Goal: Task Accomplishment & Management: Use online tool/utility

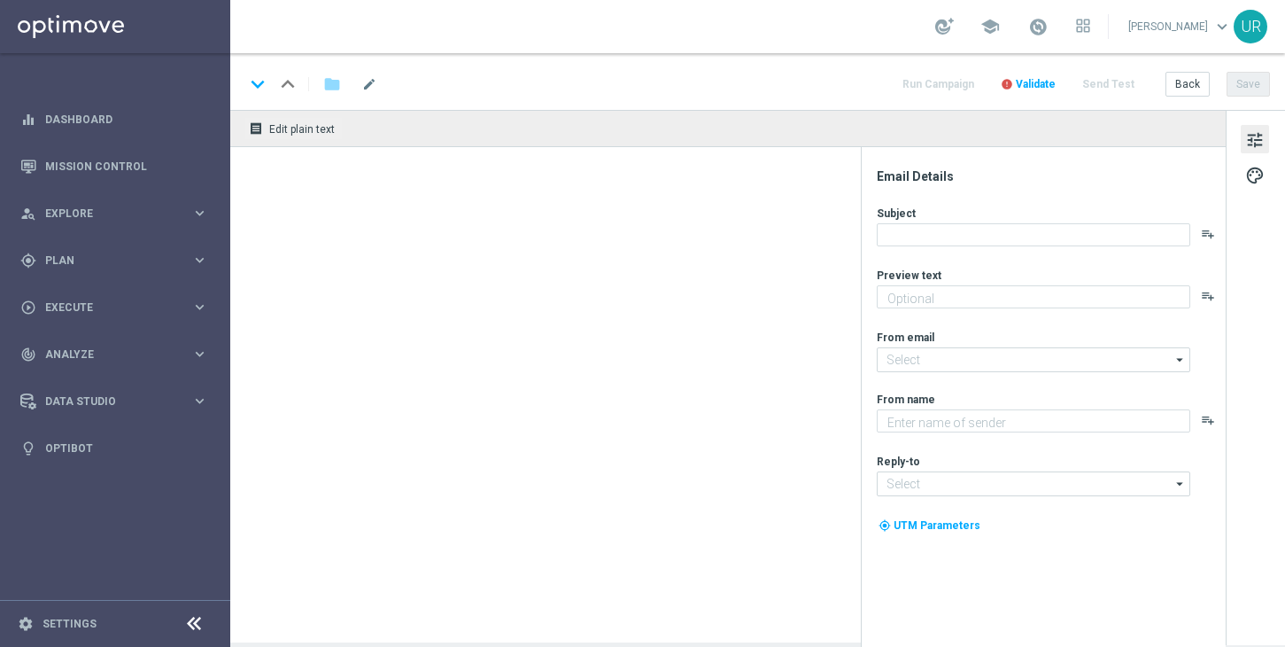
type textarea "Spiele 6 x El Gordo für nur 19,99 €!"
type textarea "Lottoland"
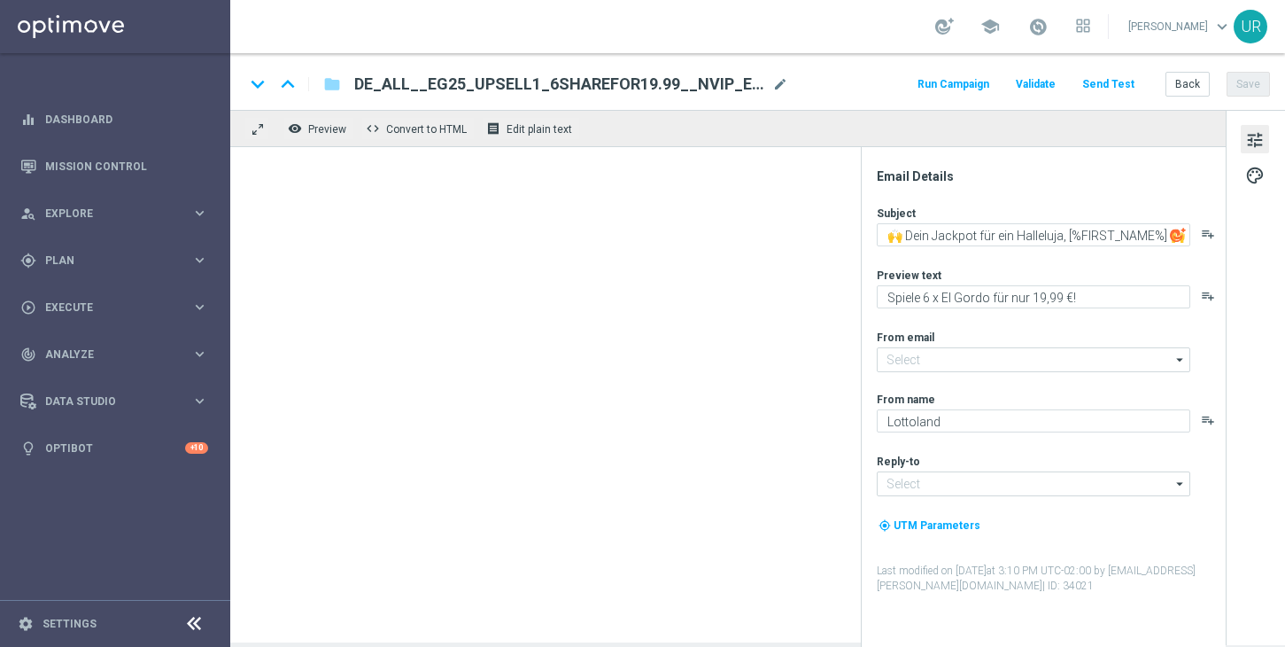
type input "[EMAIL_ADDRESS][DOMAIN_NAME]"
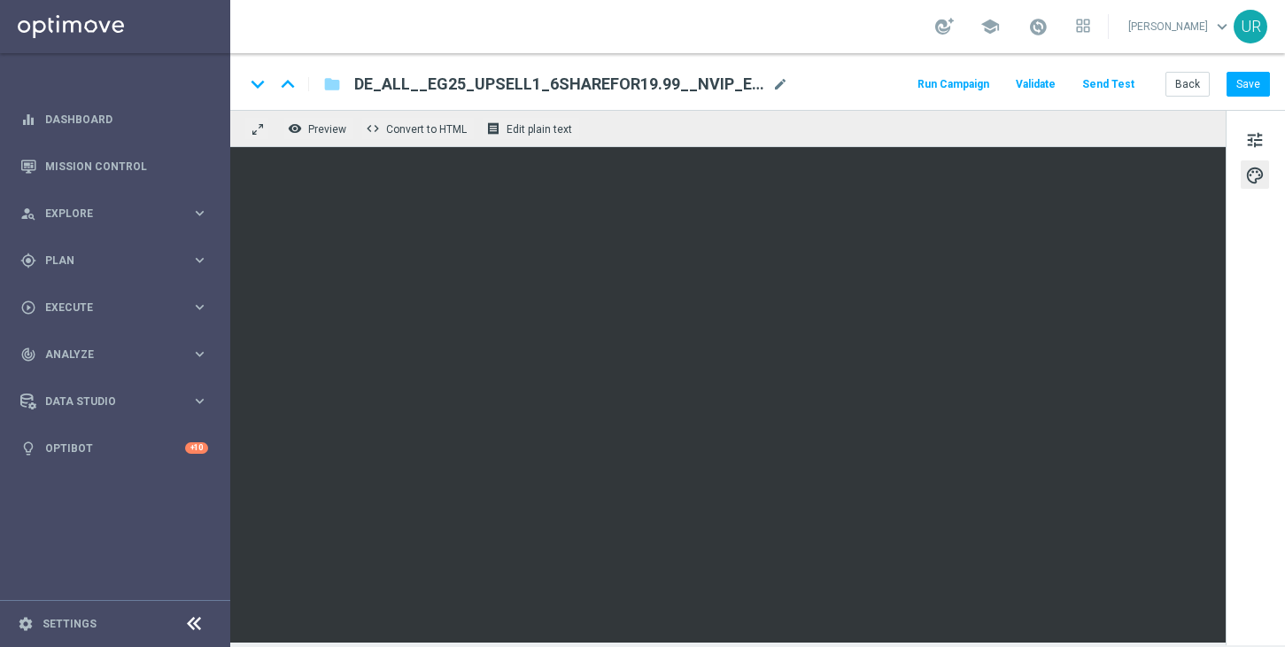
click at [1096, 89] on button "Send Test" at bounding box center [1109, 85] width 58 height 24
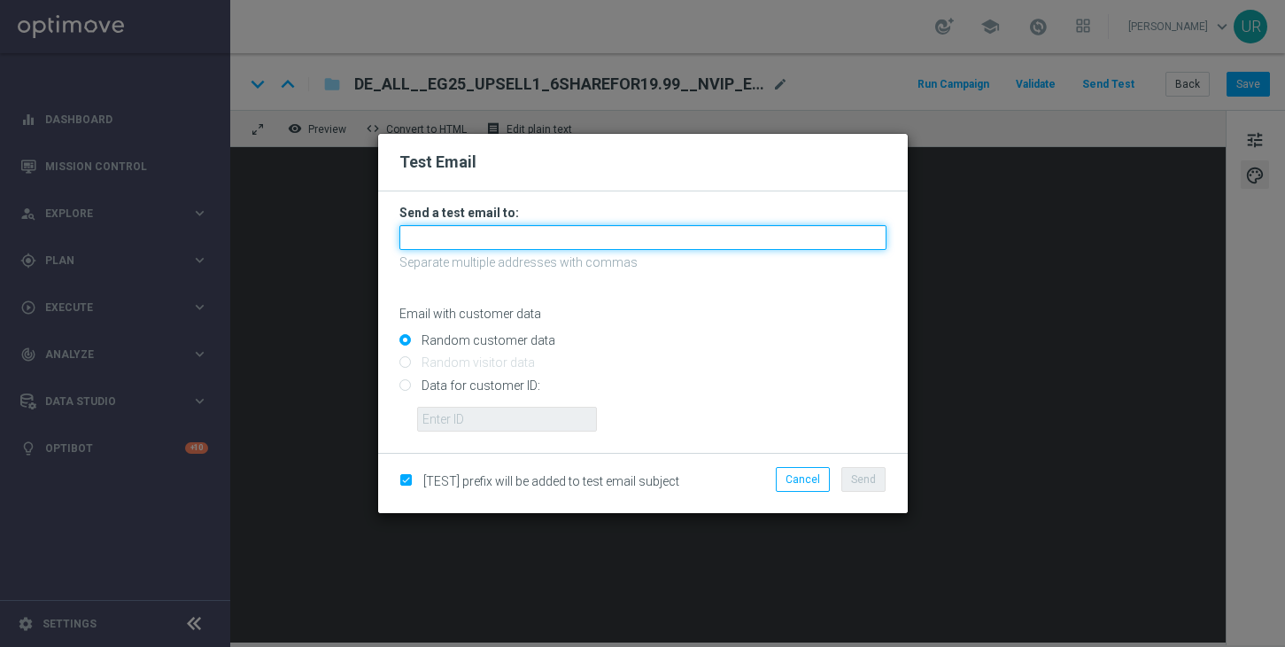
click at [748, 234] on input "text" at bounding box center [642, 237] width 487 height 25
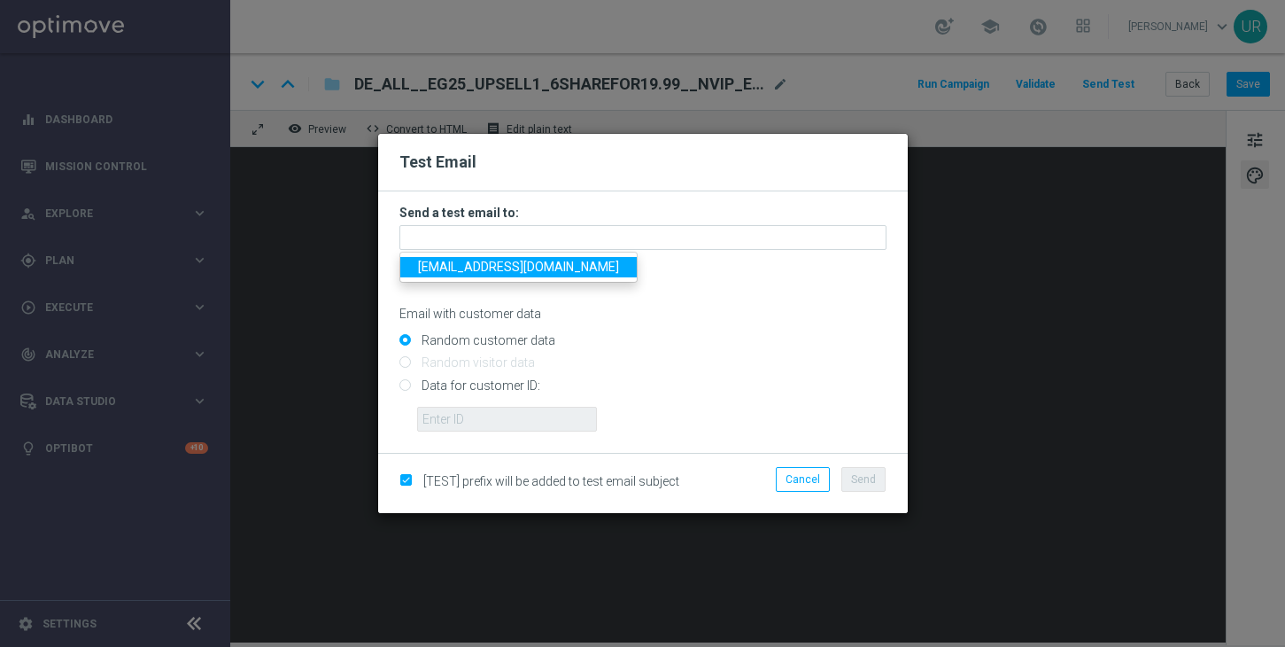
click at [458, 266] on span "[EMAIL_ADDRESS][DOMAIN_NAME]" at bounding box center [518, 267] width 201 height 14
type input "[EMAIL_ADDRESS][DOMAIN_NAME]"
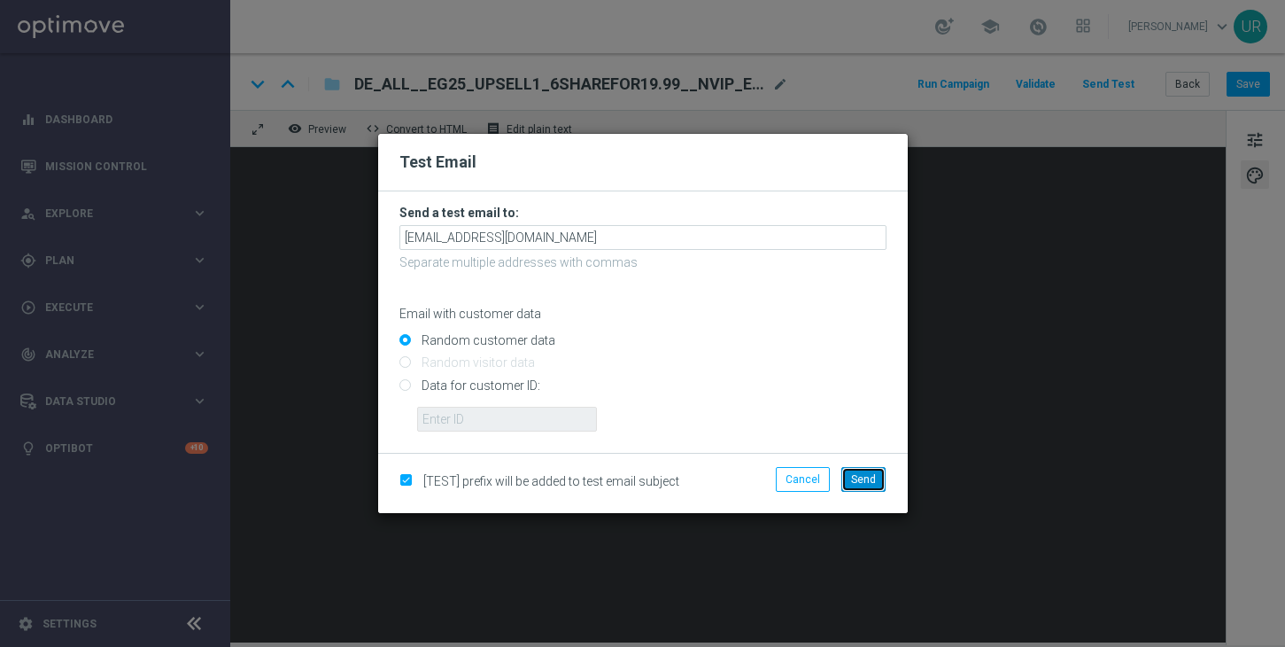
click at [862, 476] on span "Send" at bounding box center [863, 479] width 25 height 12
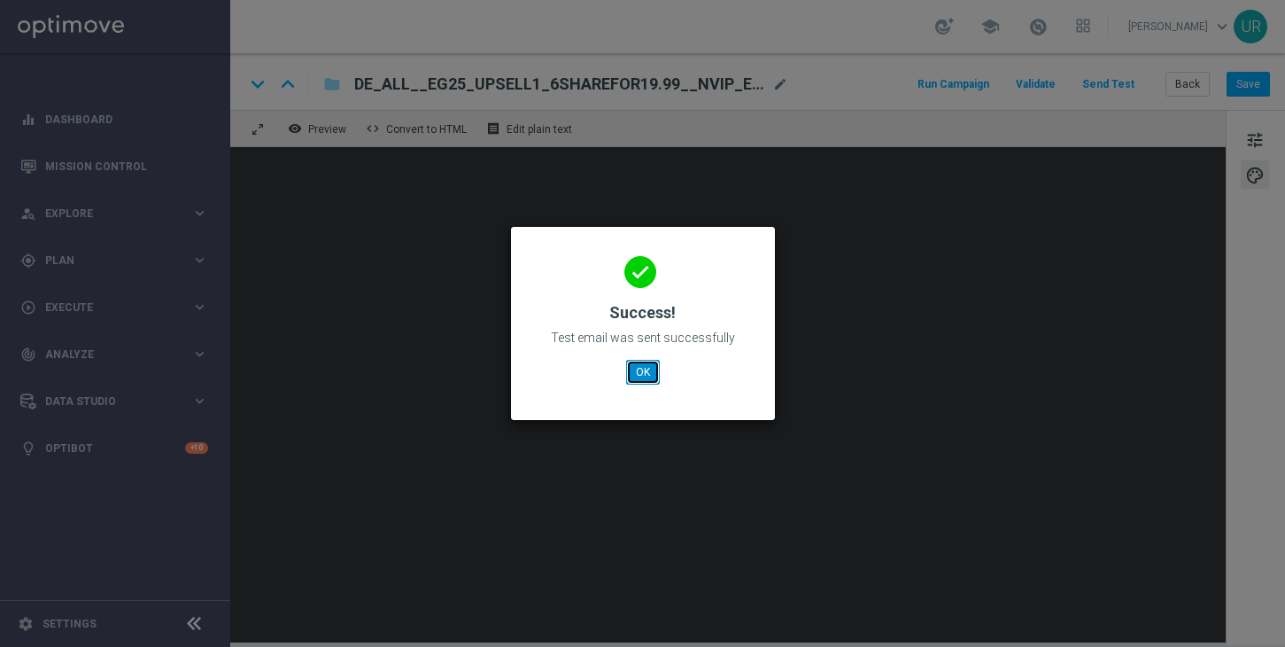
click at [655, 373] on button "OK" at bounding box center [643, 372] width 34 height 25
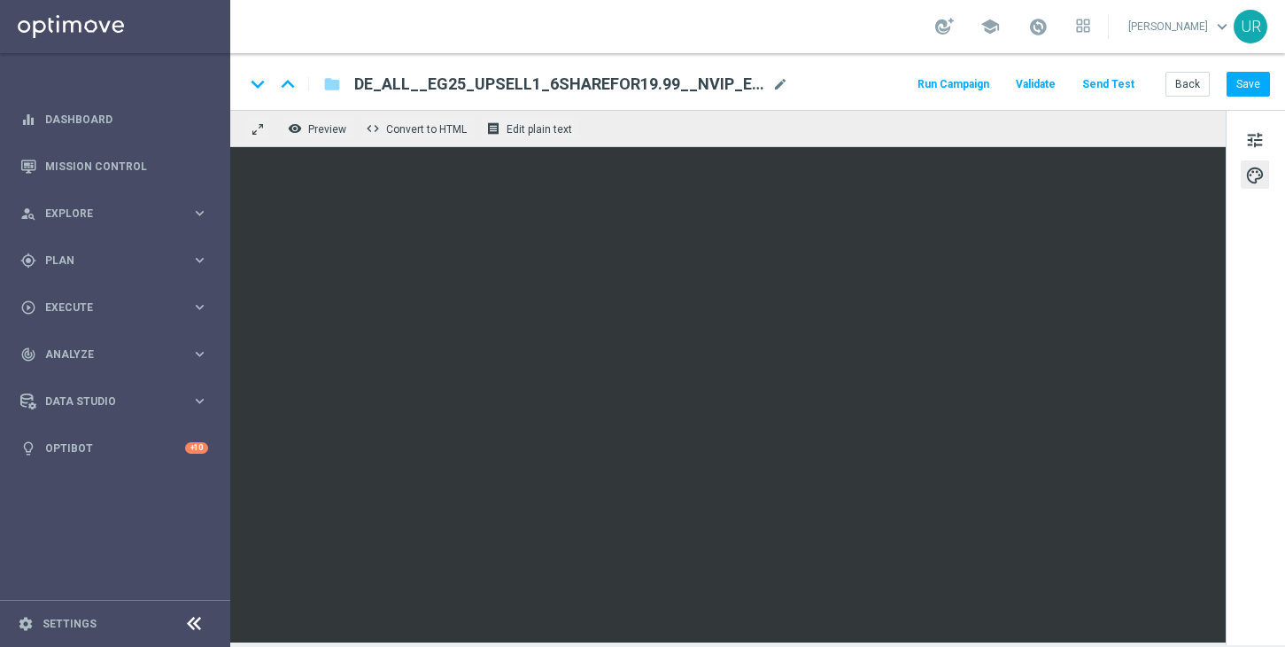
click at [1110, 88] on button "Send Test" at bounding box center [1109, 85] width 58 height 24
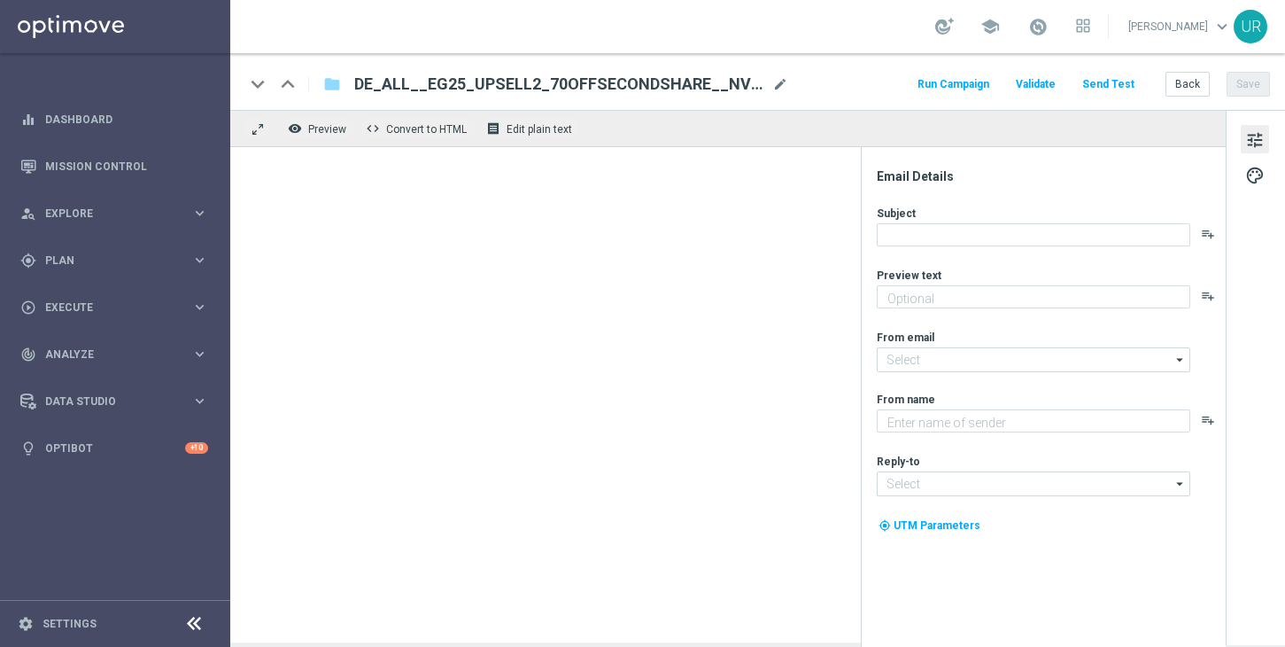
type textarea "Beschenke dich selbst mit 70 % Rabatt auf dein zweites Los"
type textarea "Lottoland"
type input "[EMAIL_ADDRESS][DOMAIN_NAME]"
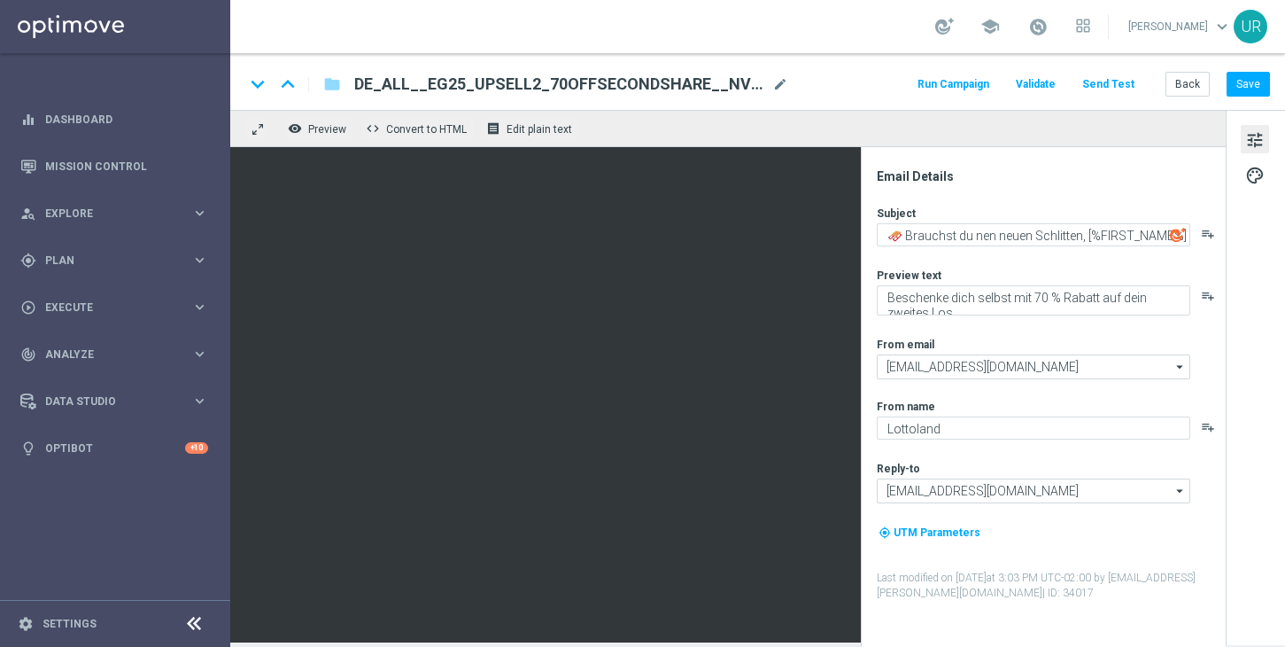
click at [1114, 82] on button "Send Test" at bounding box center [1109, 85] width 58 height 24
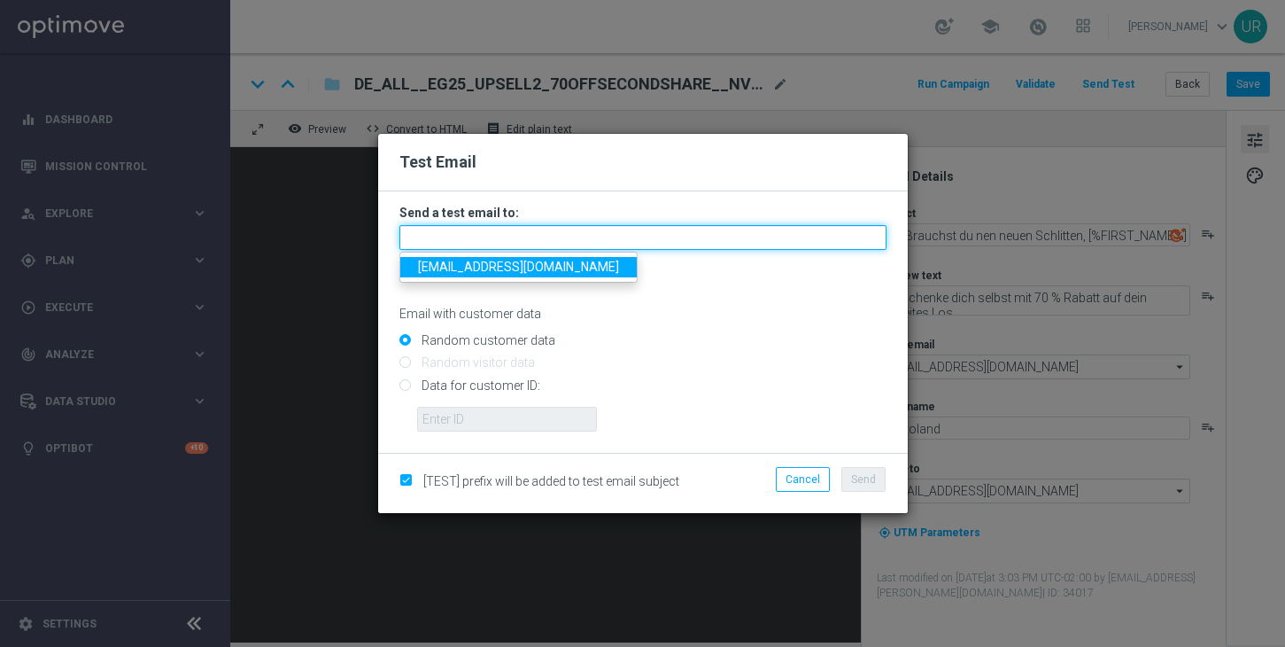
click at [638, 231] on input "text" at bounding box center [642, 237] width 487 height 25
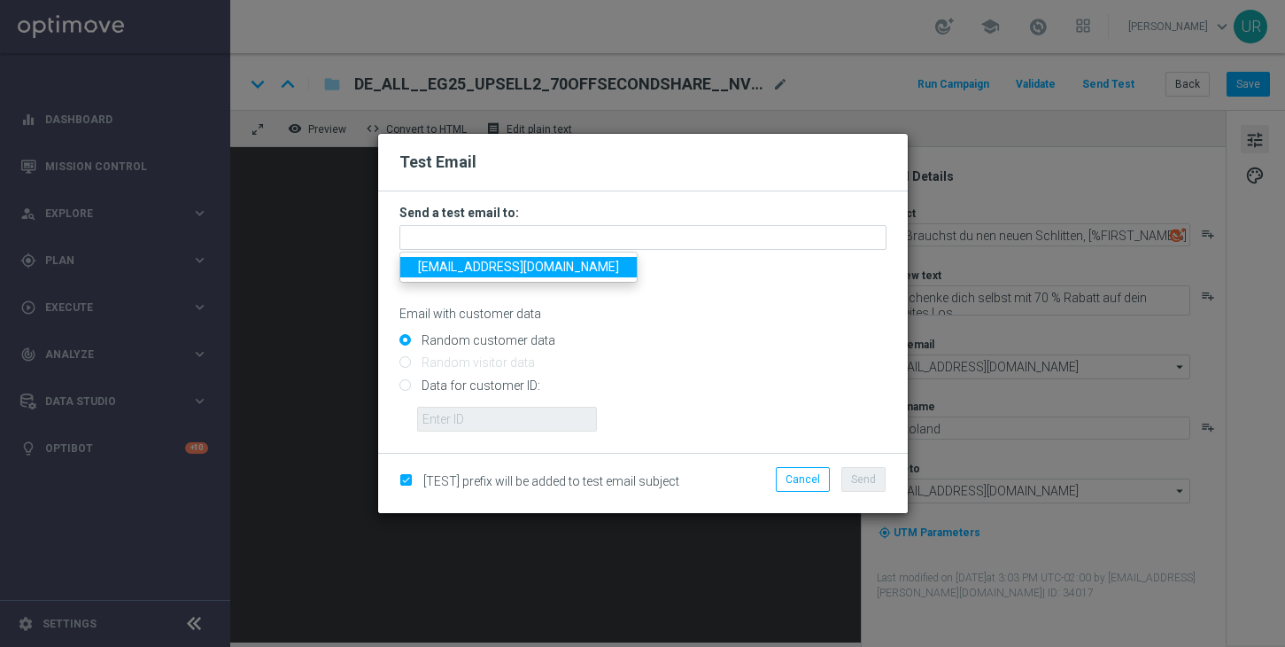
click at [447, 270] on span "[EMAIL_ADDRESS][DOMAIN_NAME]" at bounding box center [518, 267] width 201 height 14
type input "[EMAIL_ADDRESS][DOMAIN_NAME]"
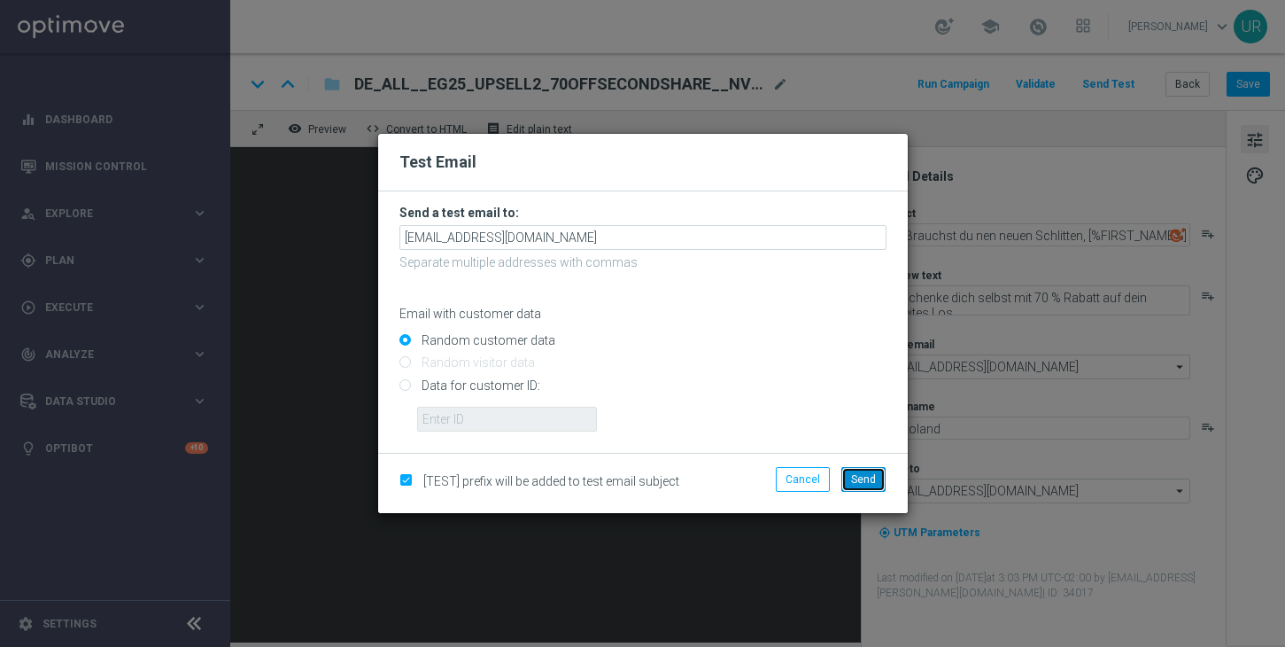
click at [864, 480] on span "Send" at bounding box center [863, 479] width 25 height 12
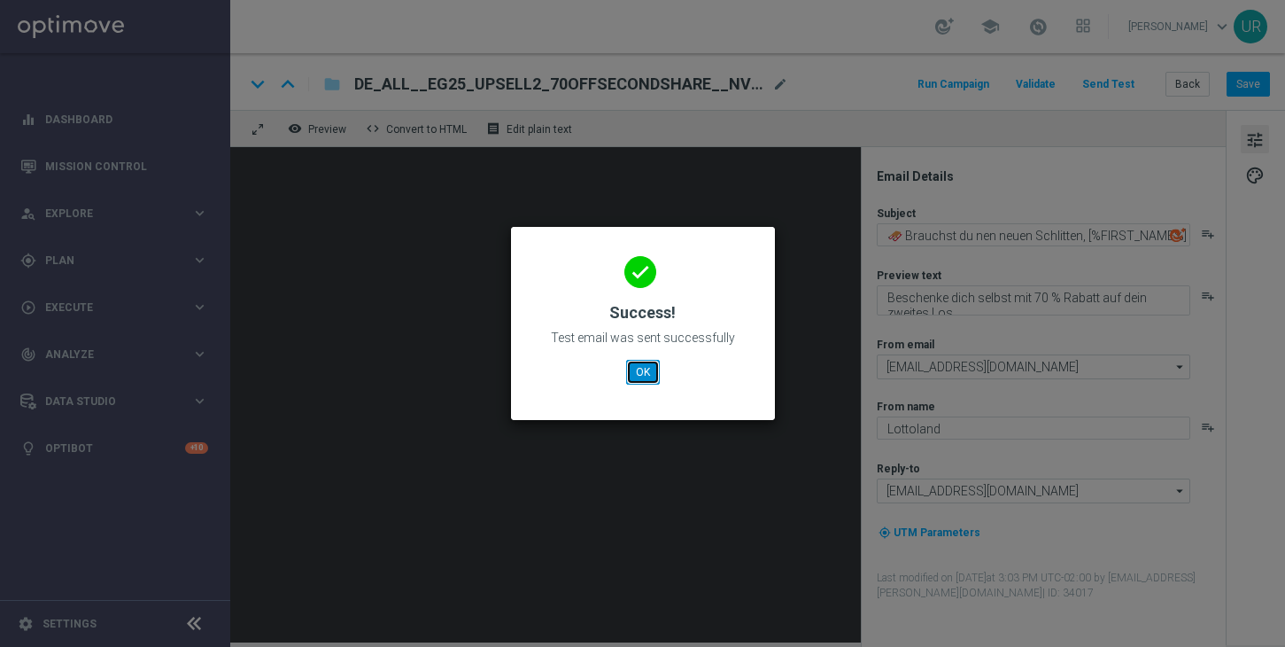
click at [643, 375] on button "OK" at bounding box center [643, 372] width 34 height 25
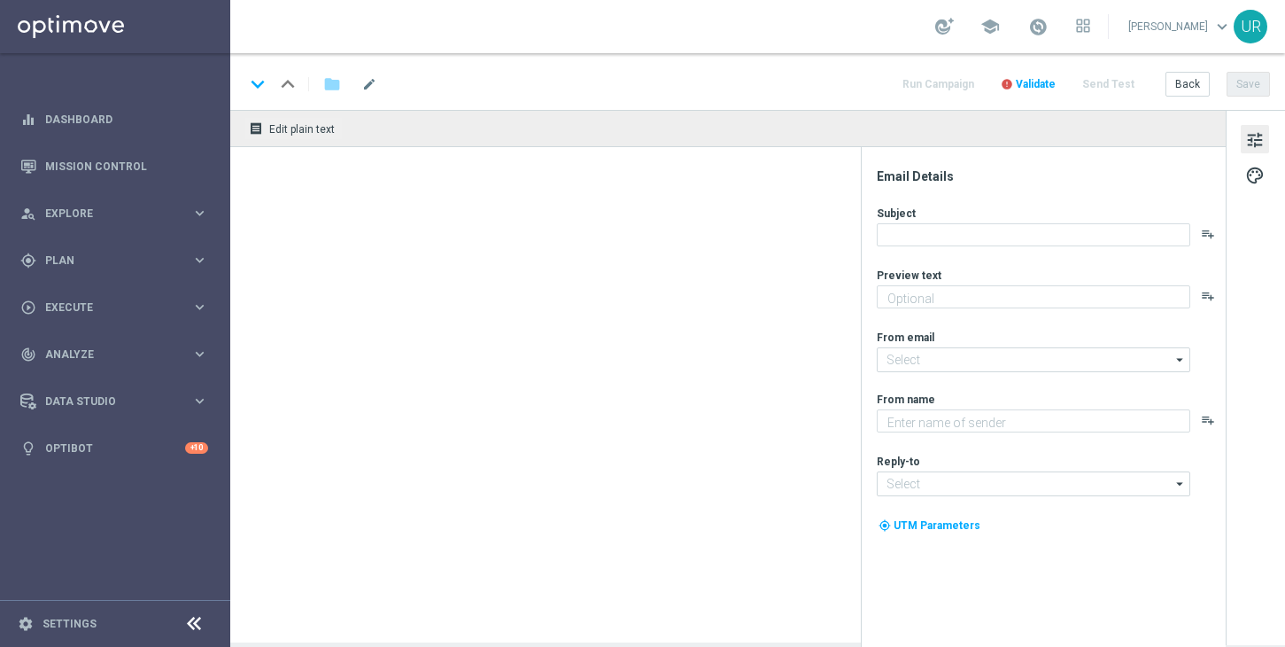
type textarea "Spiele El Gordo mit deinem 10 € Rabatt!"
type textarea "Lottoland"
type input "[EMAIL_ADDRESS][DOMAIN_NAME]"
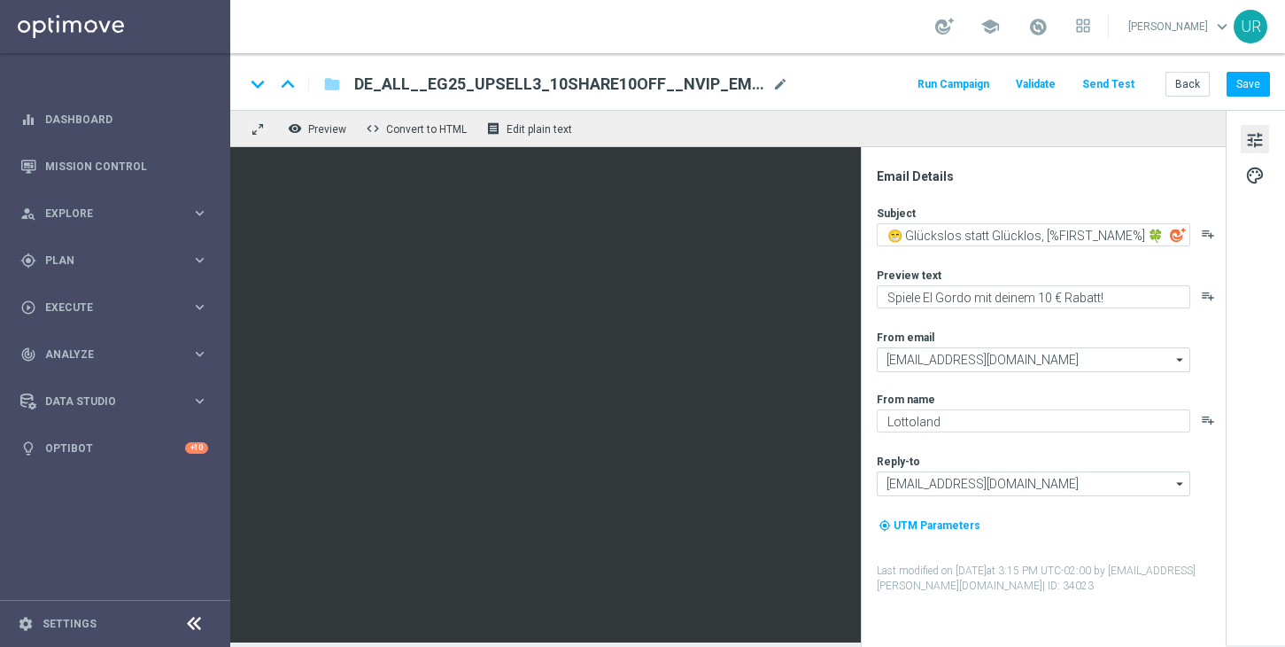
click at [1100, 81] on button "Send Test" at bounding box center [1109, 85] width 58 height 24
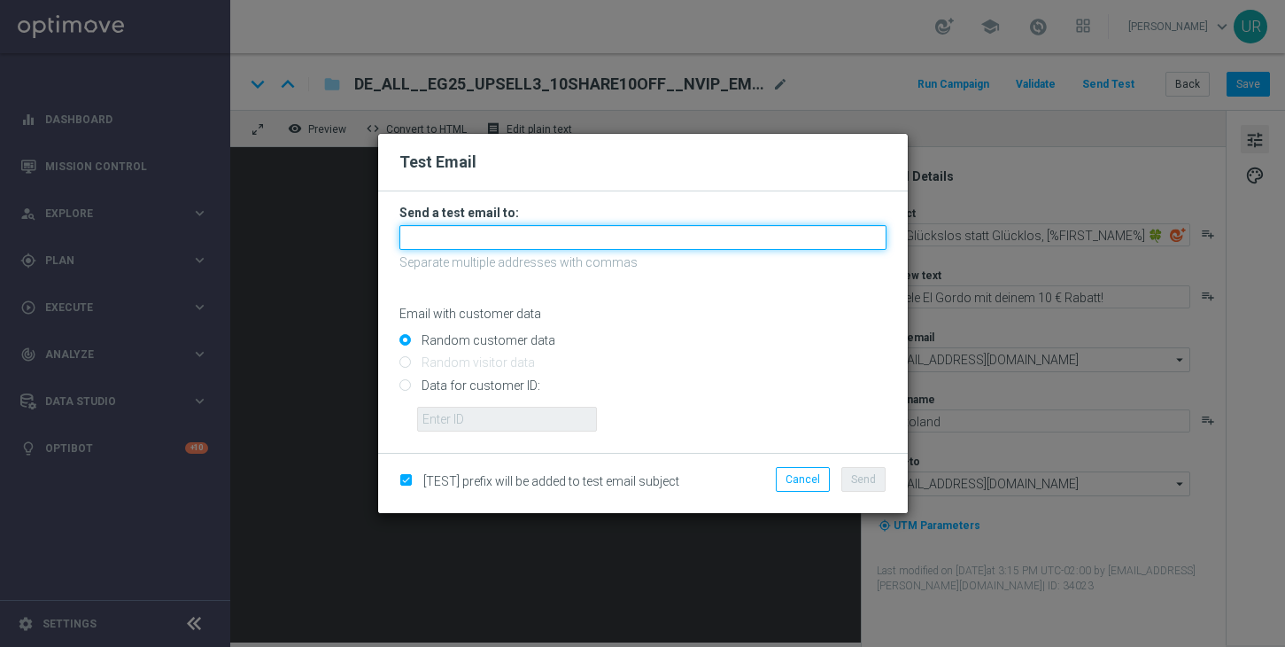
click at [672, 236] on input "text" at bounding box center [642, 237] width 487 height 25
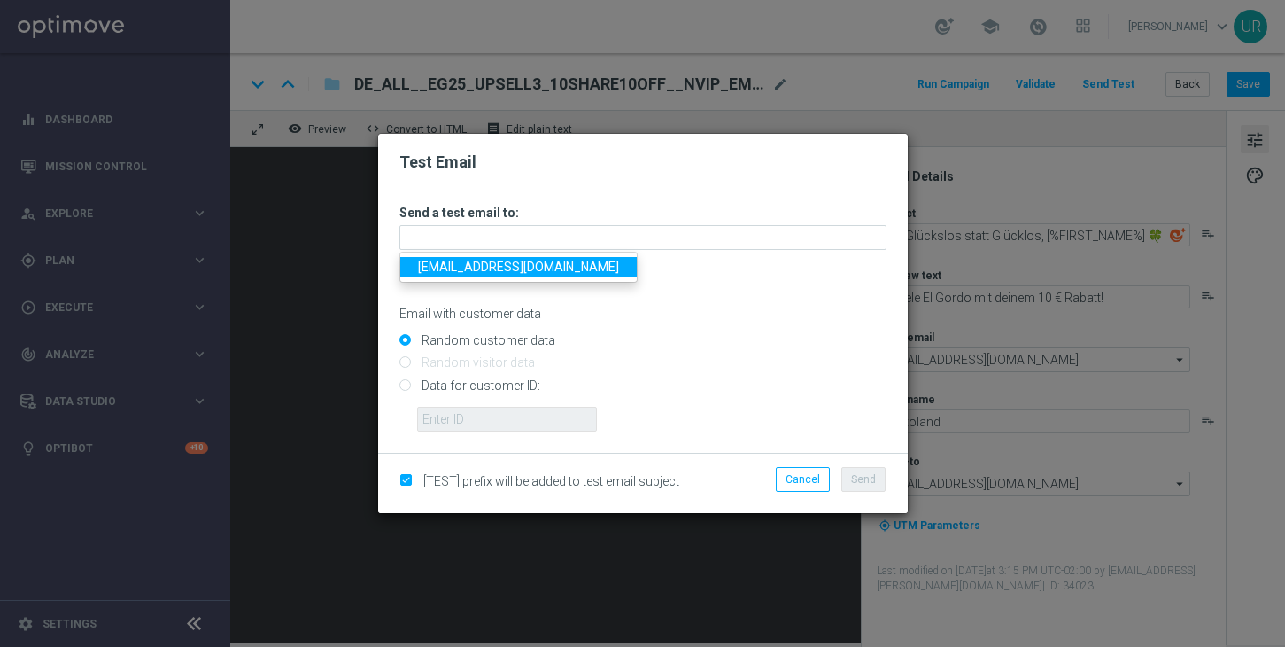
click at [440, 270] on span "[EMAIL_ADDRESS][DOMAIN_NAME]" at bounding box center [518, 267] width 201 height 14
type input "[EMAIL_ADDRESS][DOMAIN_NAME]"
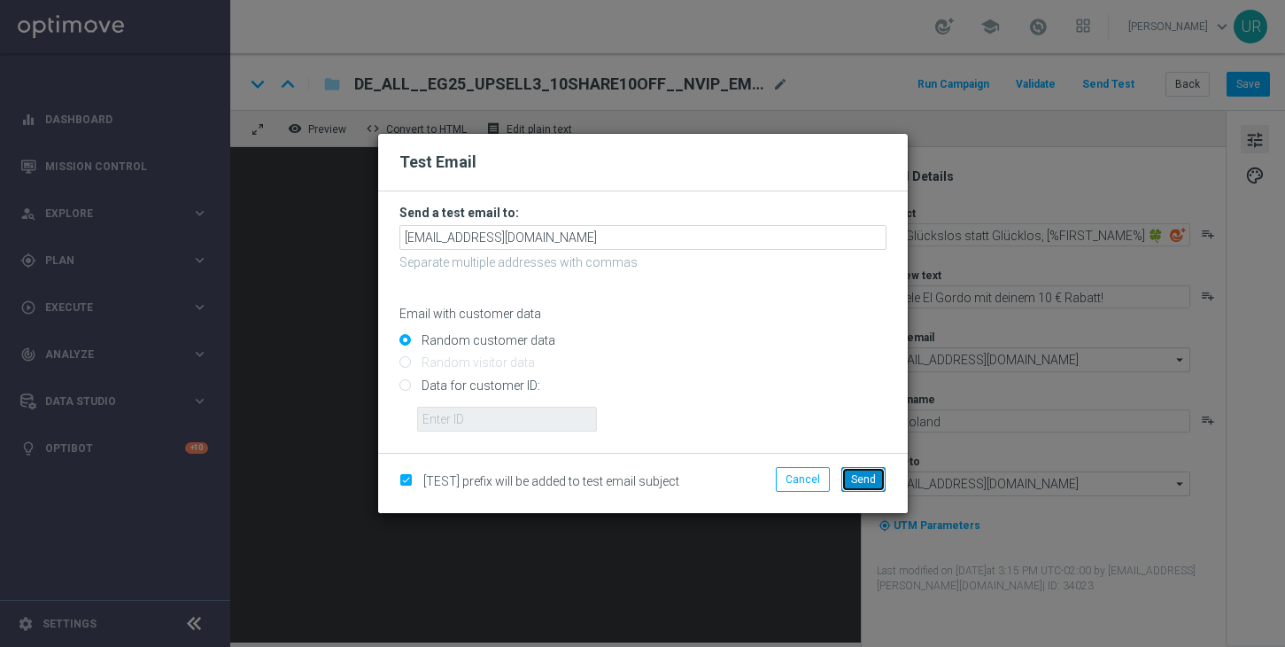
click at [865, 481] on span "Send" at bounding box center [863, 479] width 25 height 12
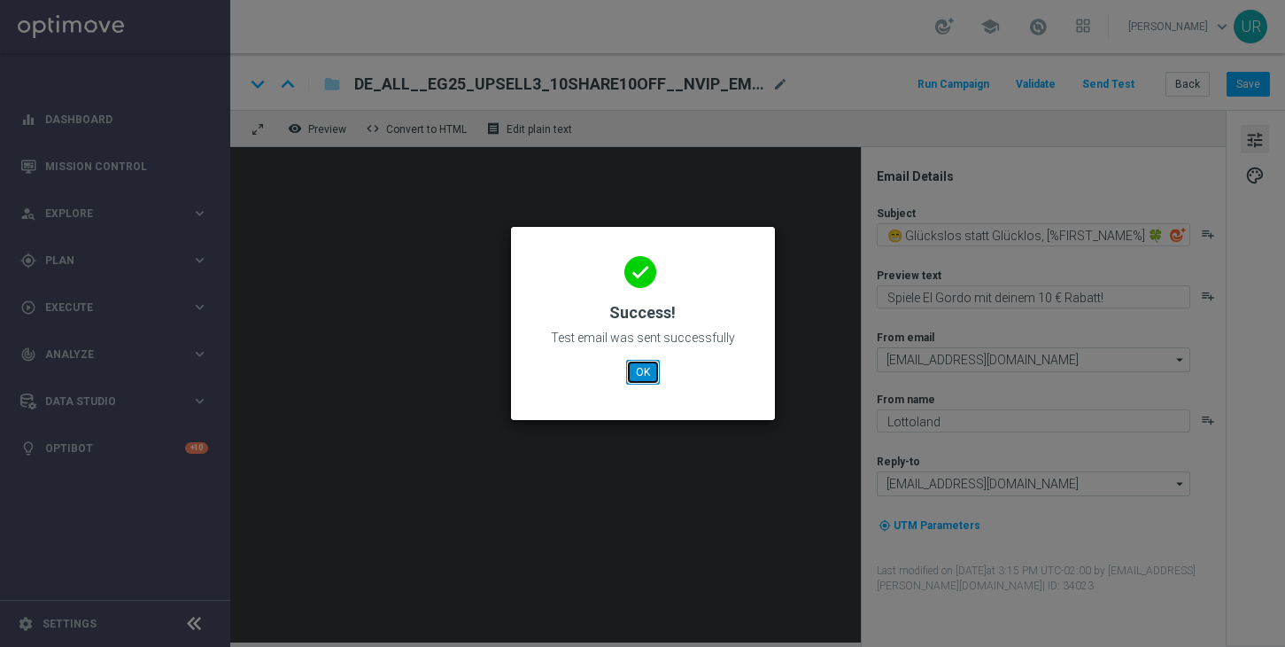
click at [638, 372] on button "OK" at bounding box center [643, 372] width 34 height 25
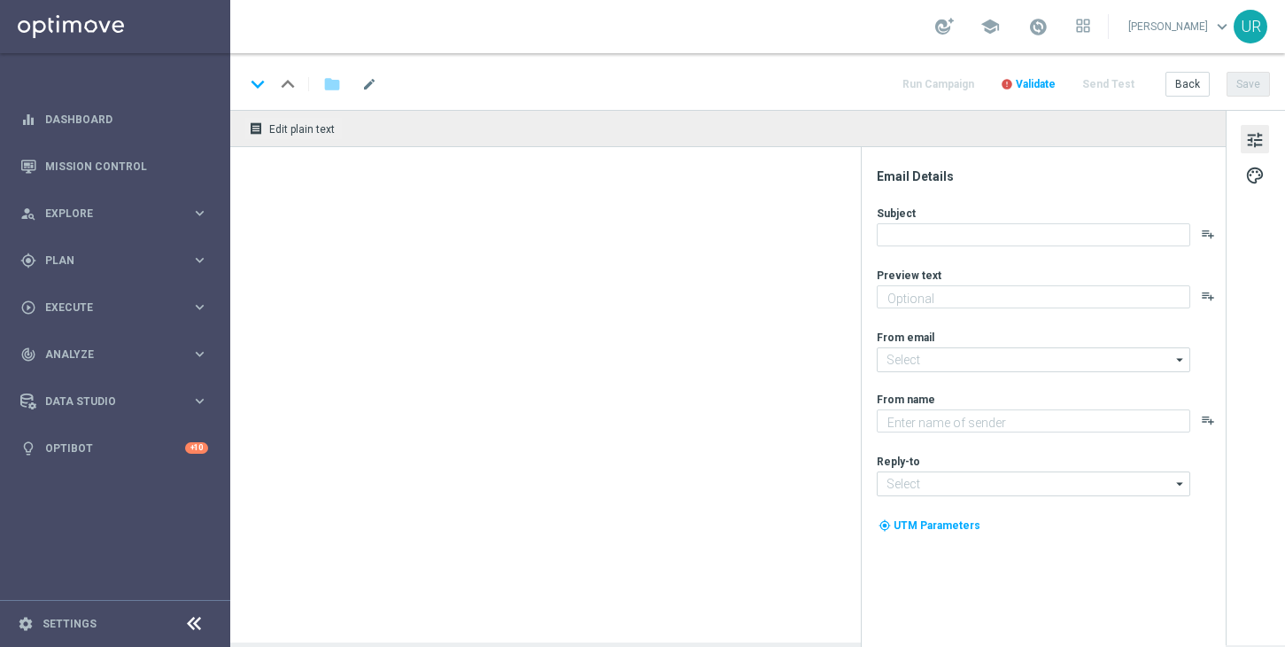
type textarea "El Gordo mit 3 € Gutschein spielen!"
type textarea "Lottoland"
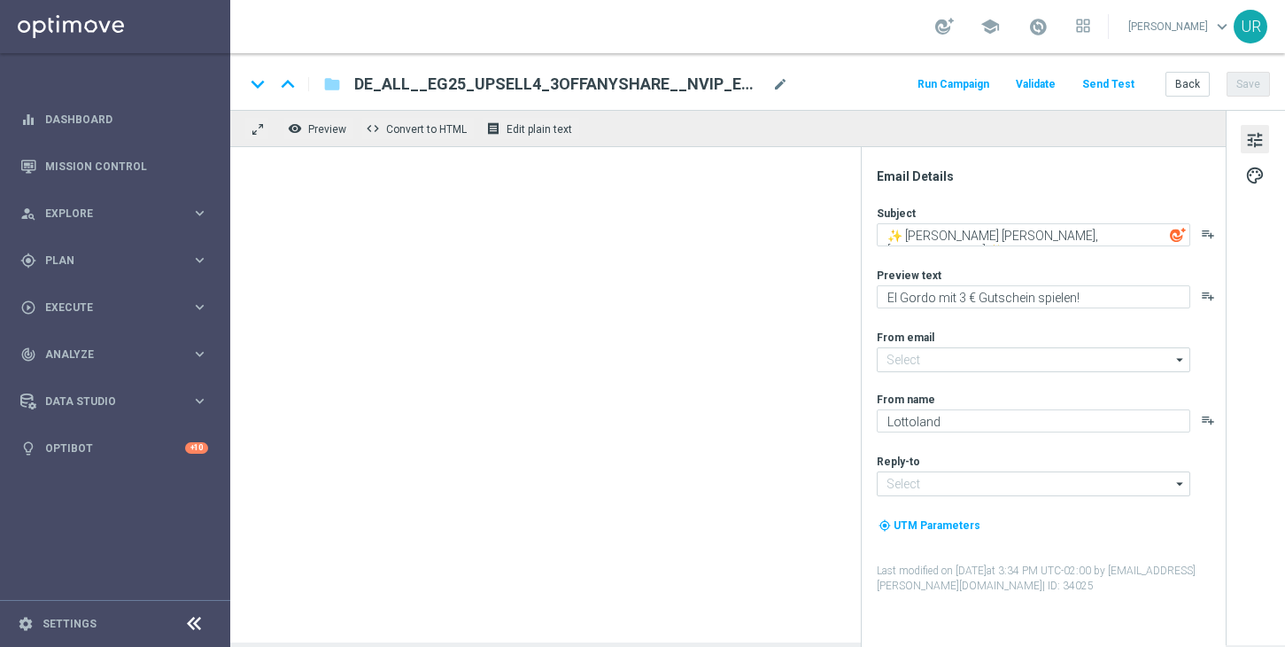
type input "[EMAIL_ADDRESS][DOMAIN_NAME]"
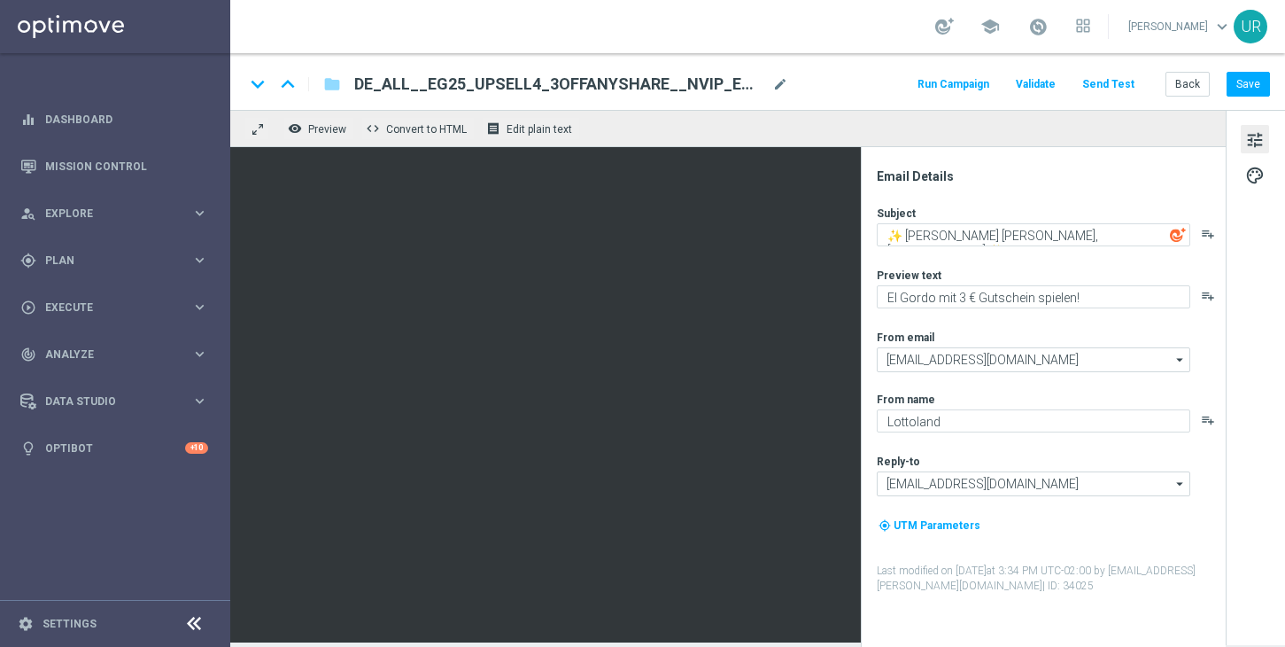
click at [1121, 80] on button "Send Test" at bounding box center [1109, 85] width 58 height 24
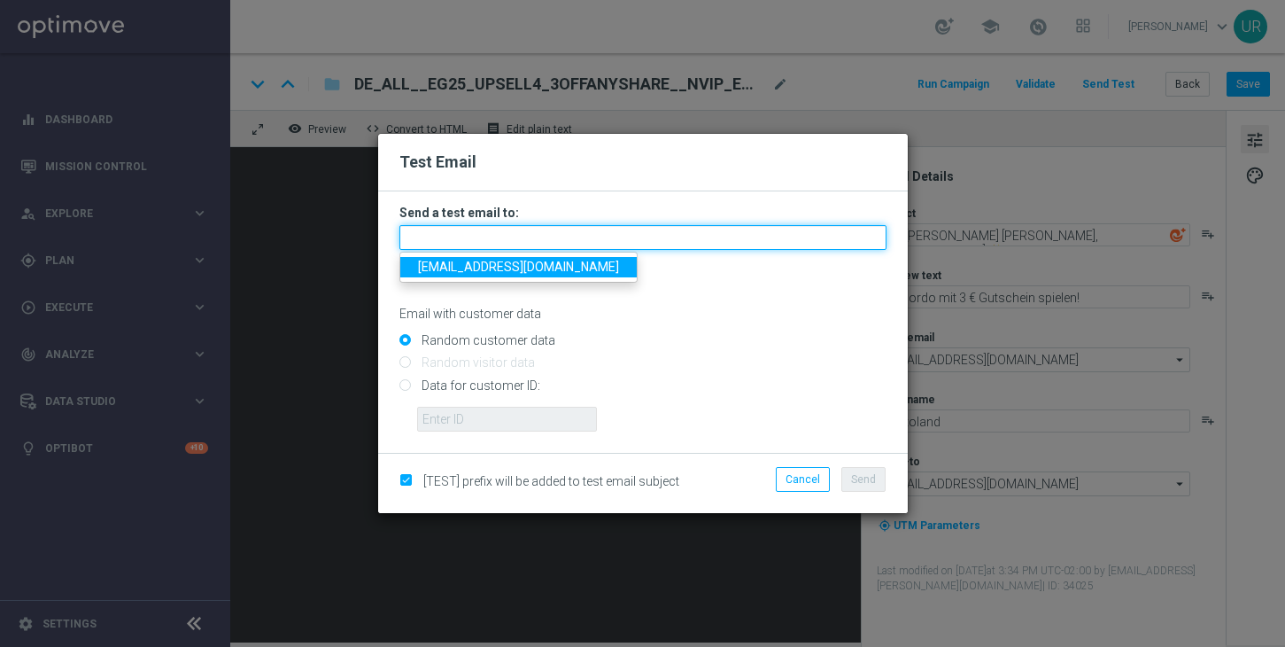
click at [487, 248] on input "text" at bounding box center [642, 237] width 487 height 25
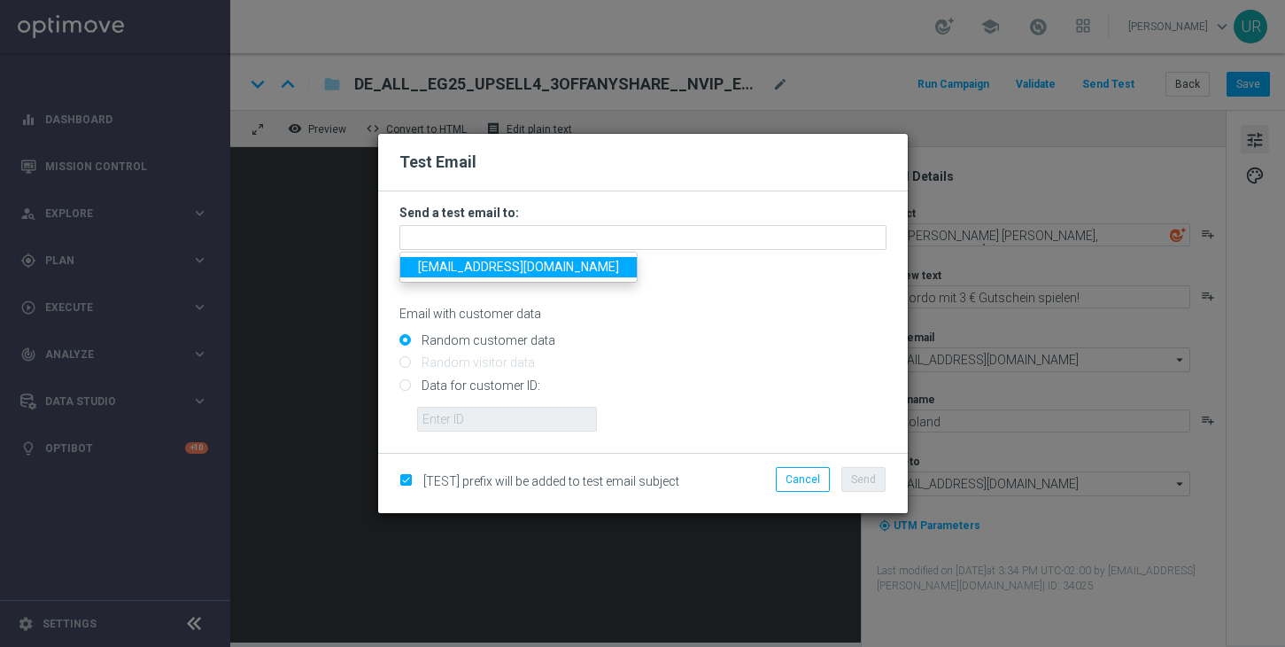
click at [464, 270] on span "[EMAIL_ADDRESS][DOMAIN_NAME]" at bounding box center [518, 267] width 201 height 14
type input "[EMAIL_ADDRESS][DOMAIN_NAME]"
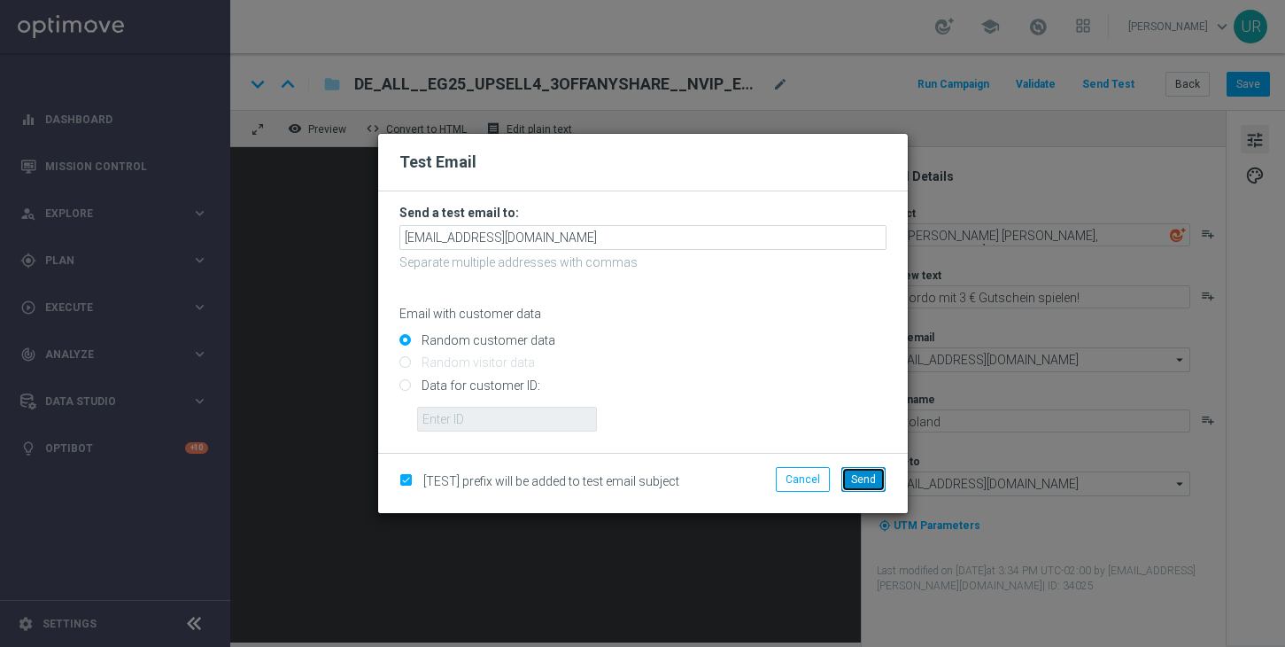
click at [875, 487] on button "Send" at bounding box center [864, 479] width 44 height 25
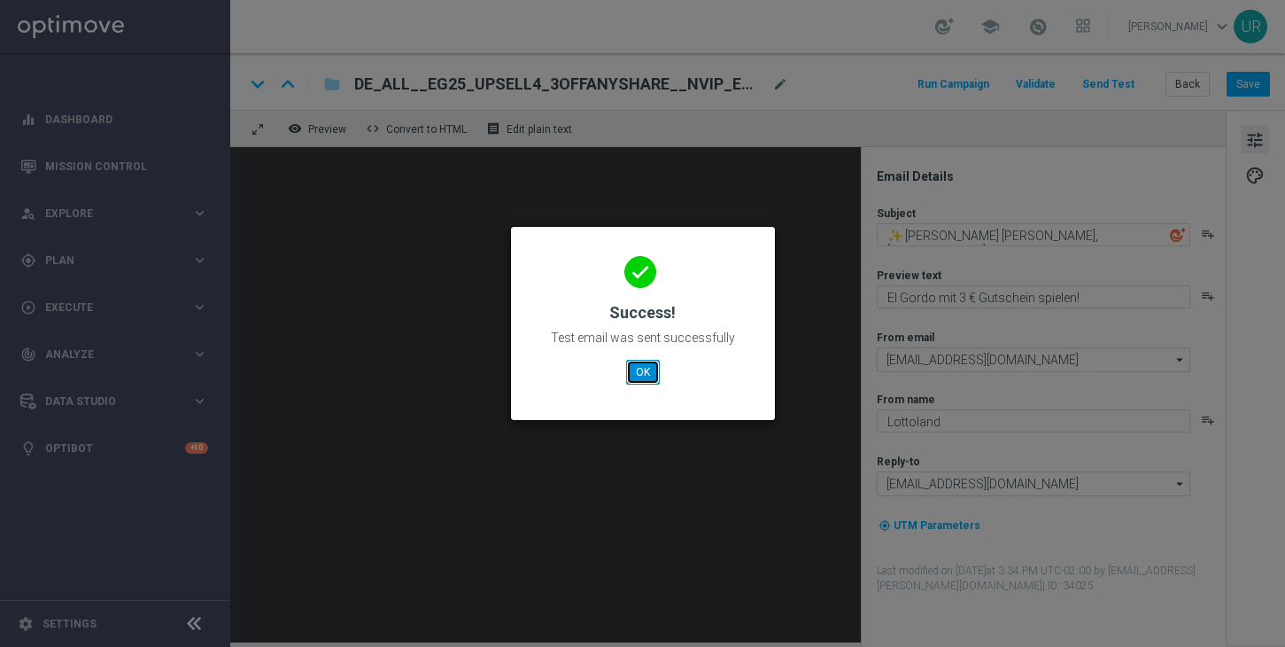
click at [642, 371] on button "OK" at bounding box center [643, 372] width 34 height 25
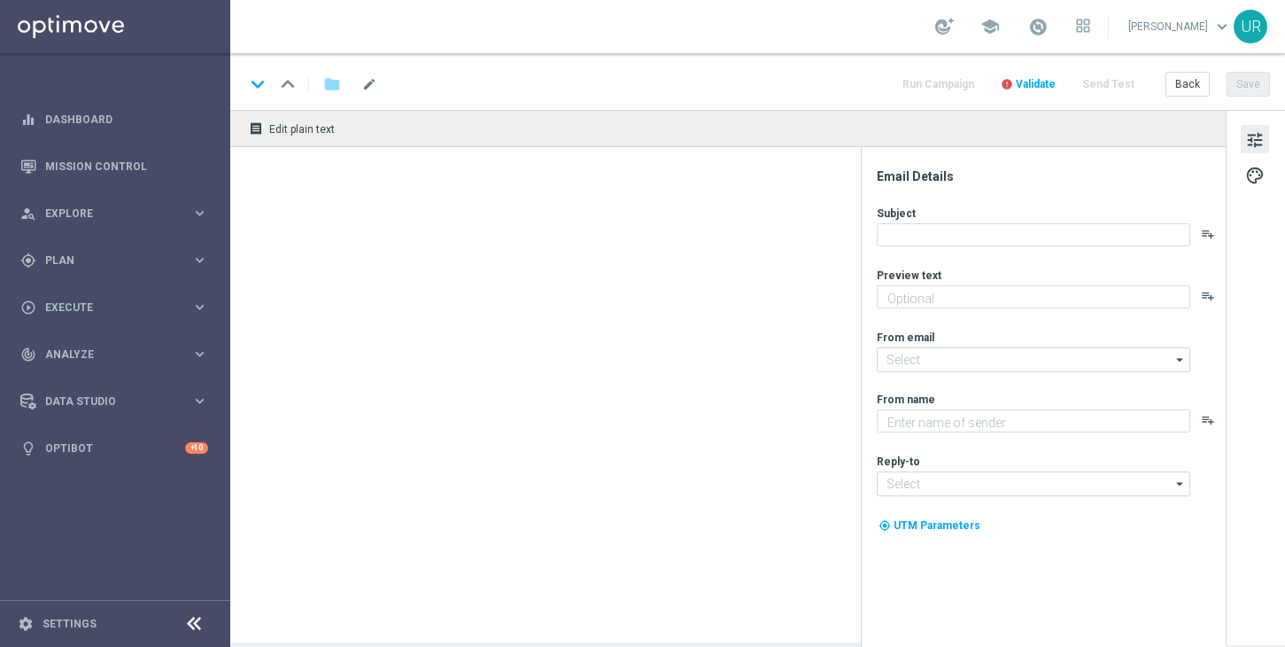
type textarea "Dein garantierter El Gordo Gewinn!"
type textarea "Lottoland"
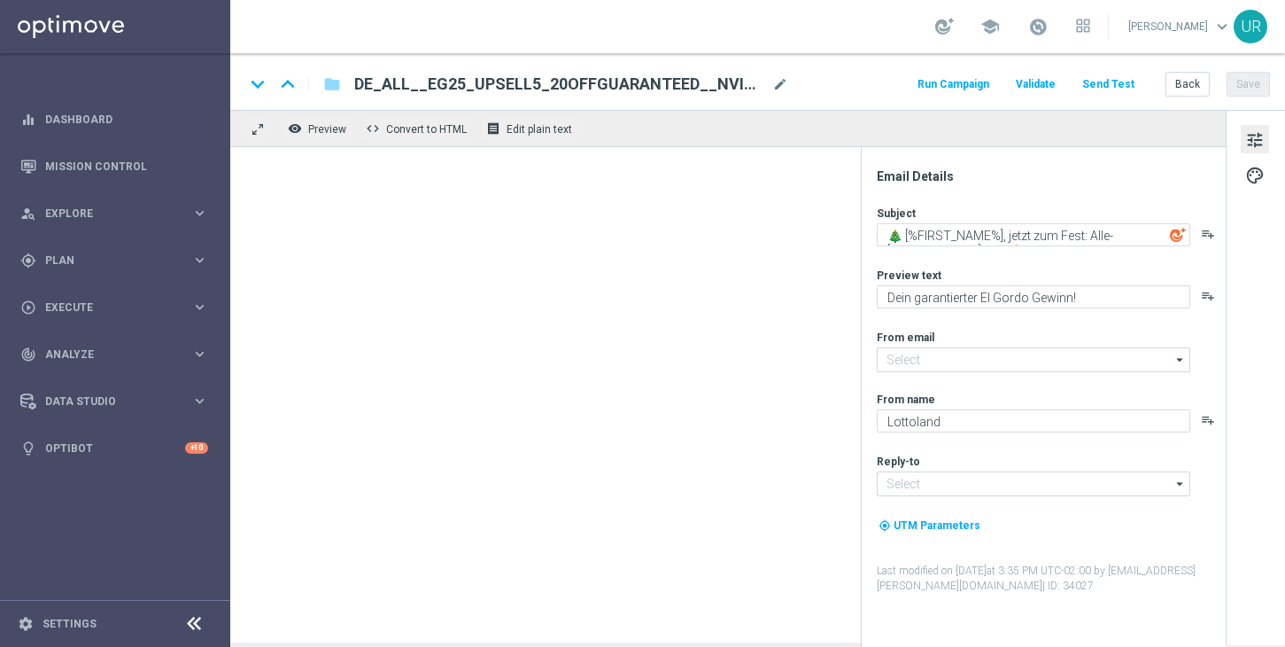
type input "[EMAIL_ADDRESS][DOMAIN_NAME]"
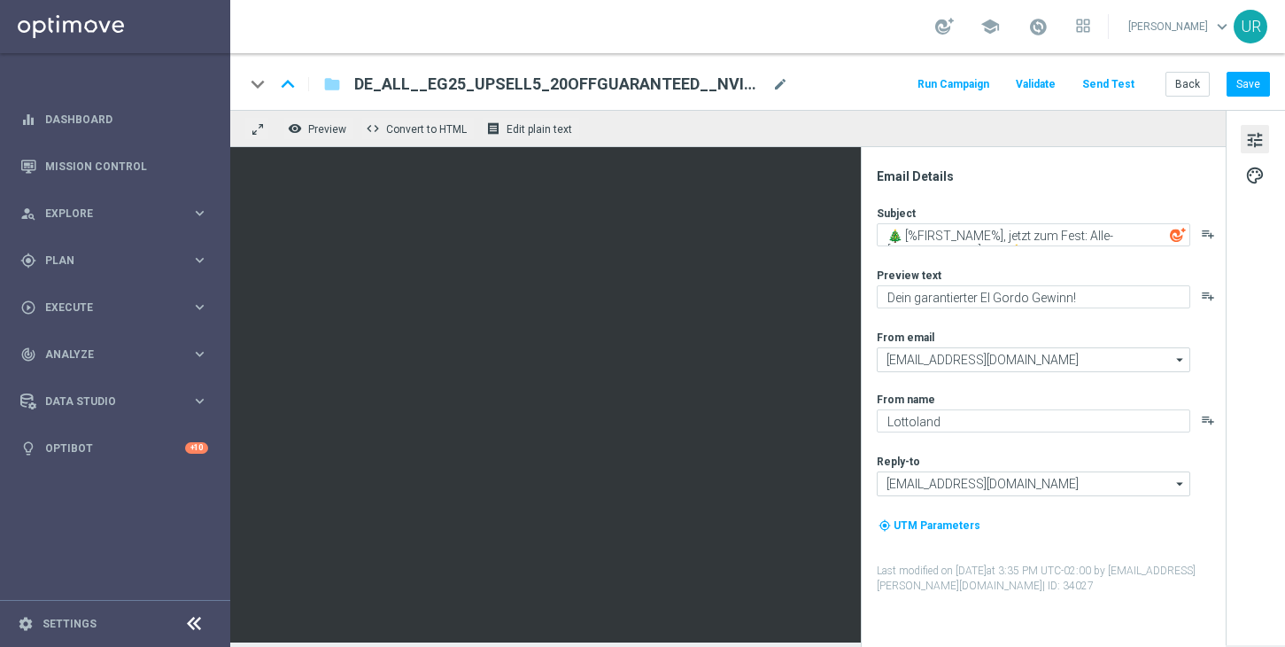
click at [1122, 81] on button "Send Test" at bounding box center [1109, 85] width 58 height 24
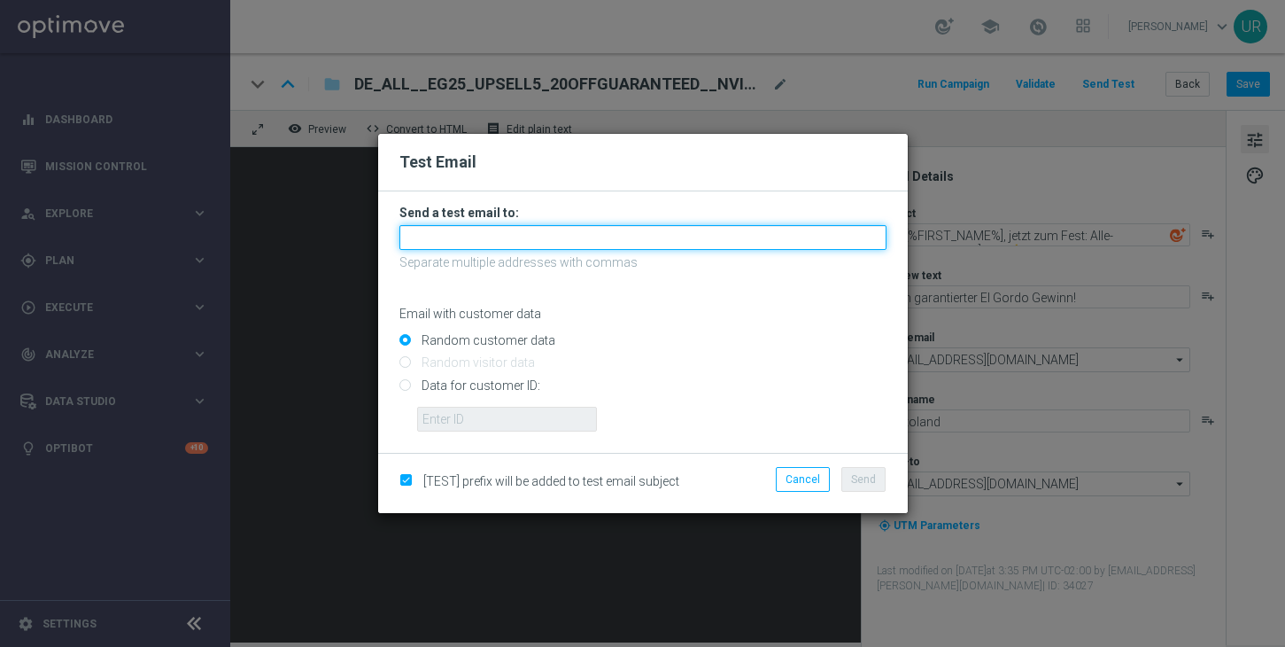
click at [607, 234] on input "text" at bounding box center [642, 237] width 487 height 25
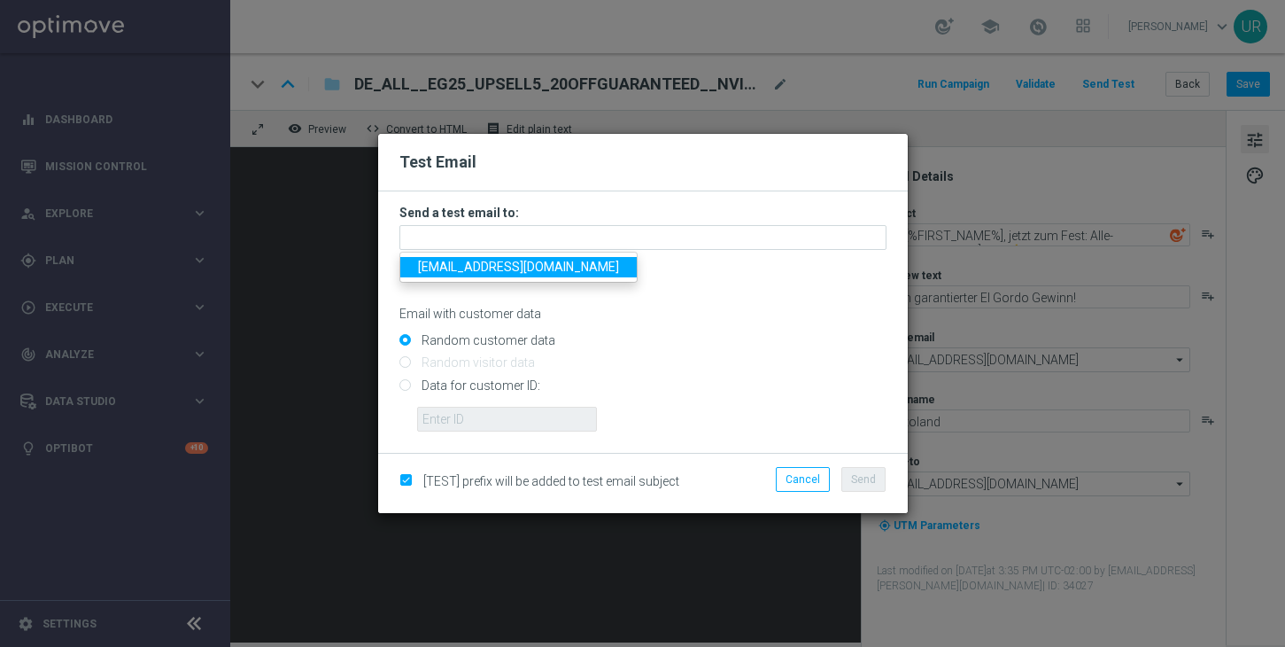
click at [453, 269] on span "[EMAIL_ADDRESS][DOMAIN_NAME]" at bounding box center [518, 267] width 201 height 14
type input "[EMAIL_ADDRESS][DOMAIN_NAME]"
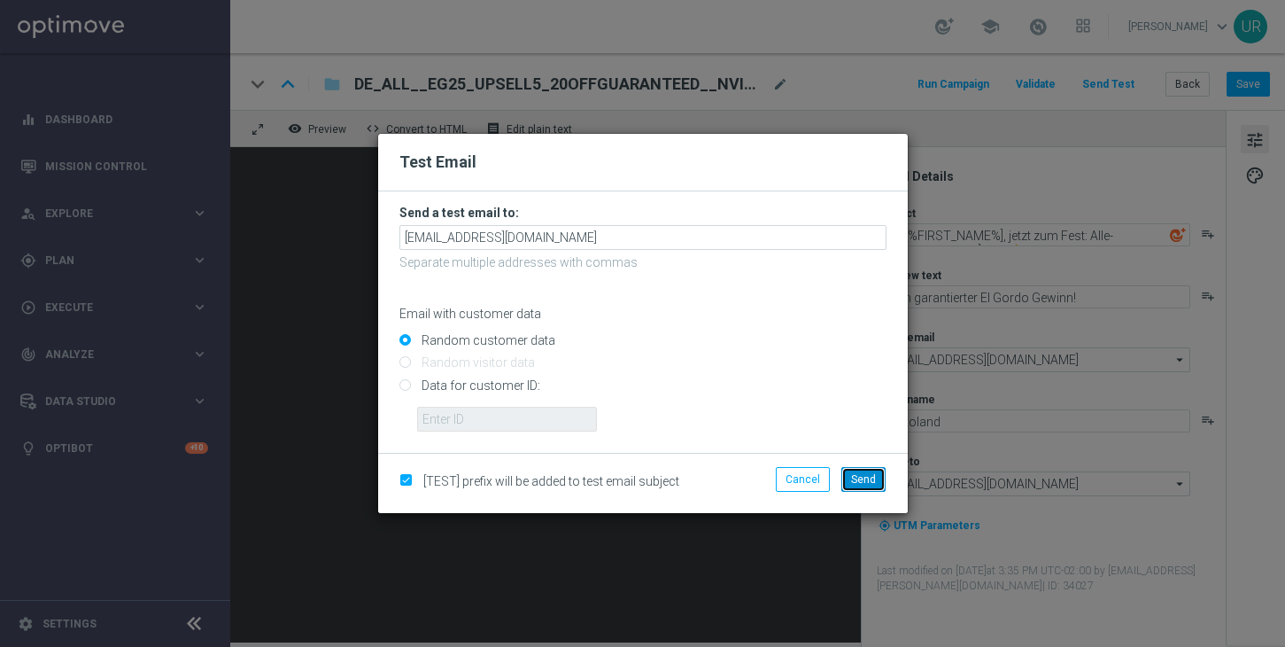
click at [859, 481] on span "Send" at bounding box center [863, 479] width 25 height 12
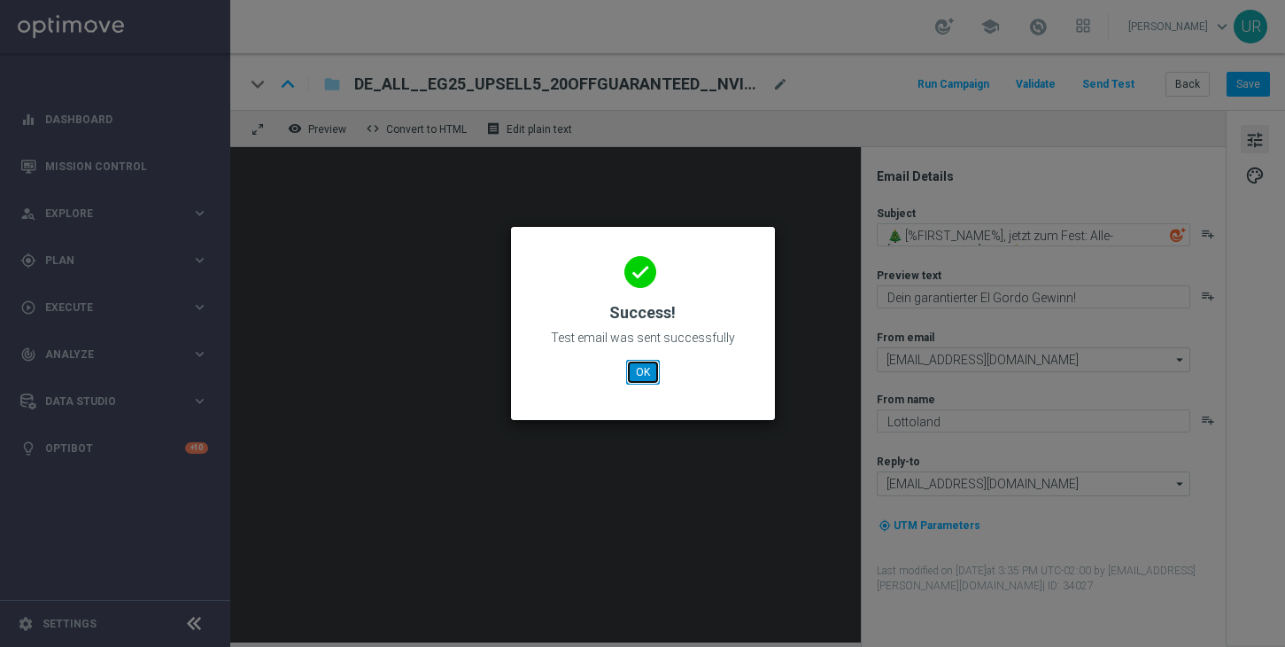
click at [655, 368] on button "OK" at bounding box center [643, 372] width 34 height 25
